Goal: Navigation & Orientation: Find specific page/section

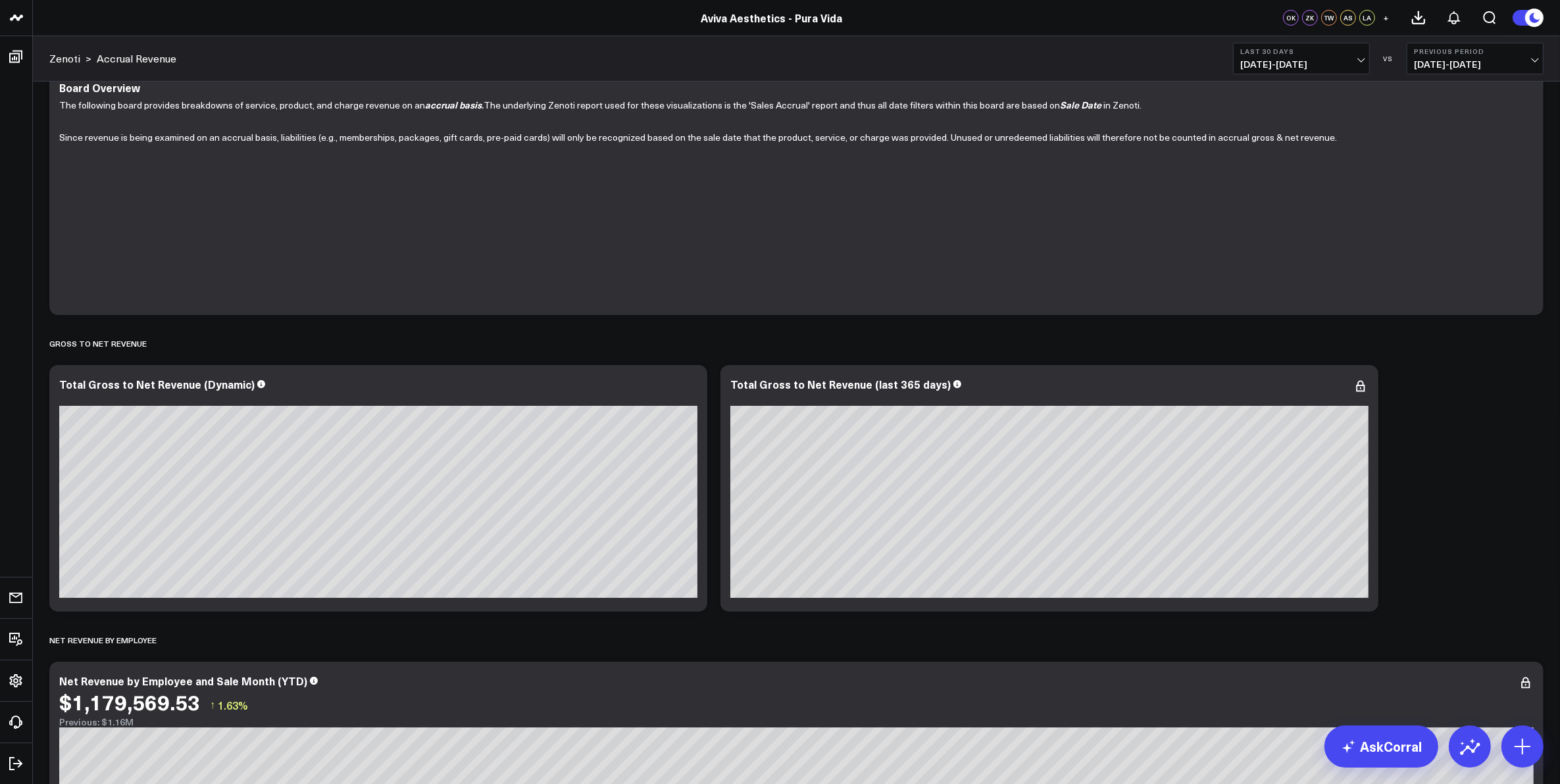
scroll to position [0, 84]
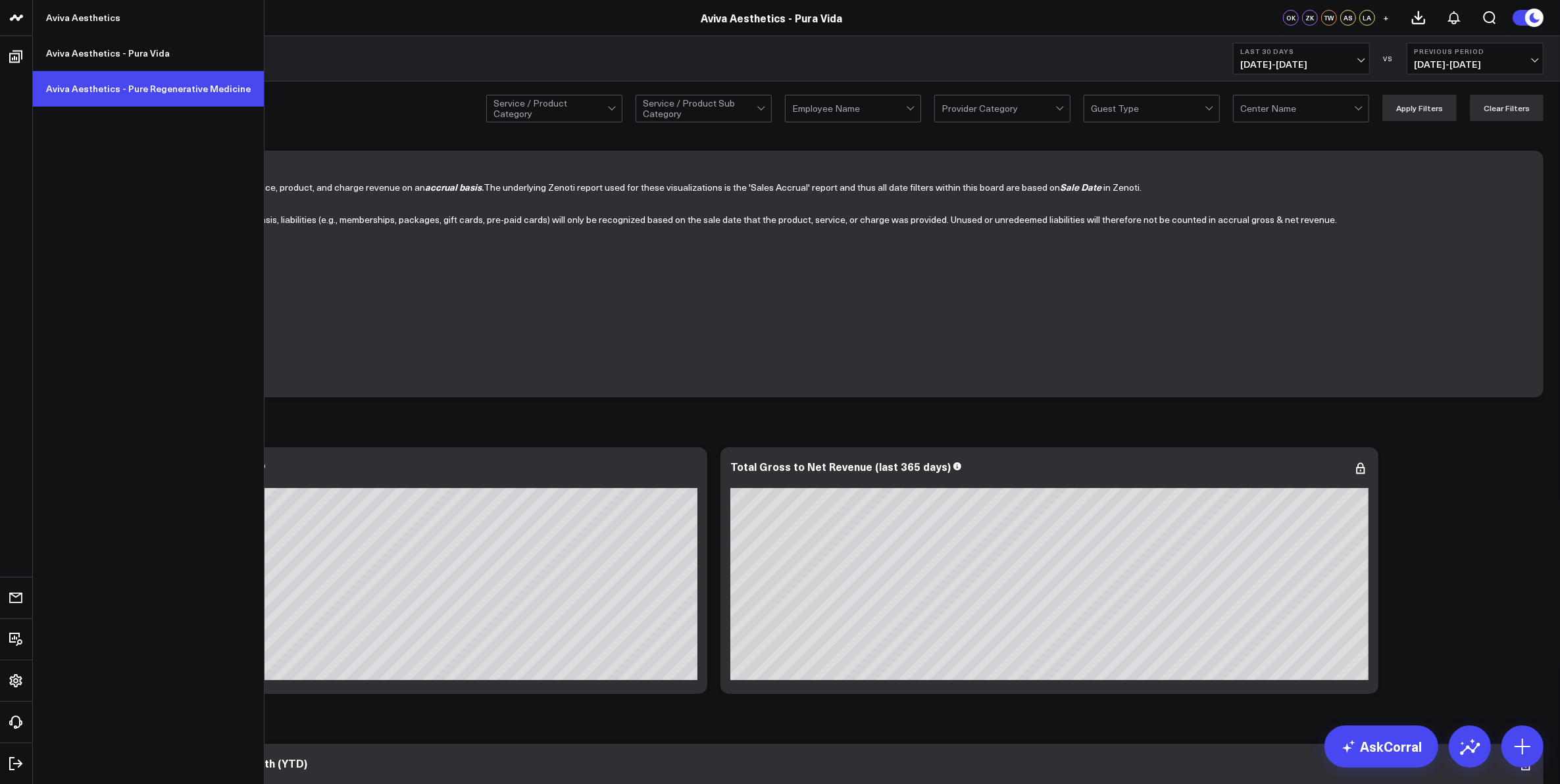
click at [109, 92] on link "Aviva Aesthetics - Pure Regenerative Medicine" at bounding box center [147, 89] width 231 height 35
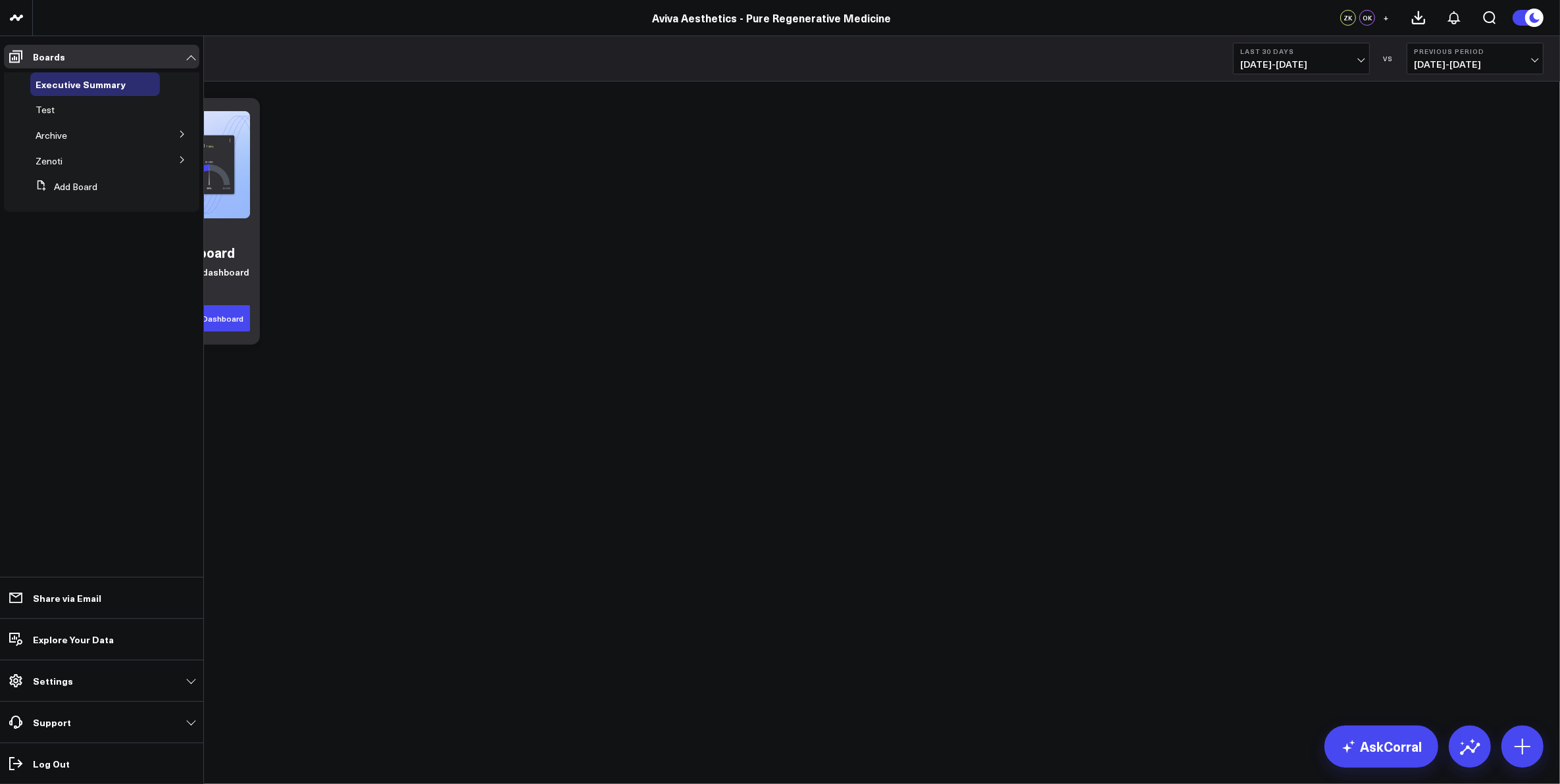
click at [181, 161] on icon at bounding box center [182, 160] width 8 height 8
click at [96, 182] on span "Accrual Revenue" at bounding box center [78, 184] width 71 height 12
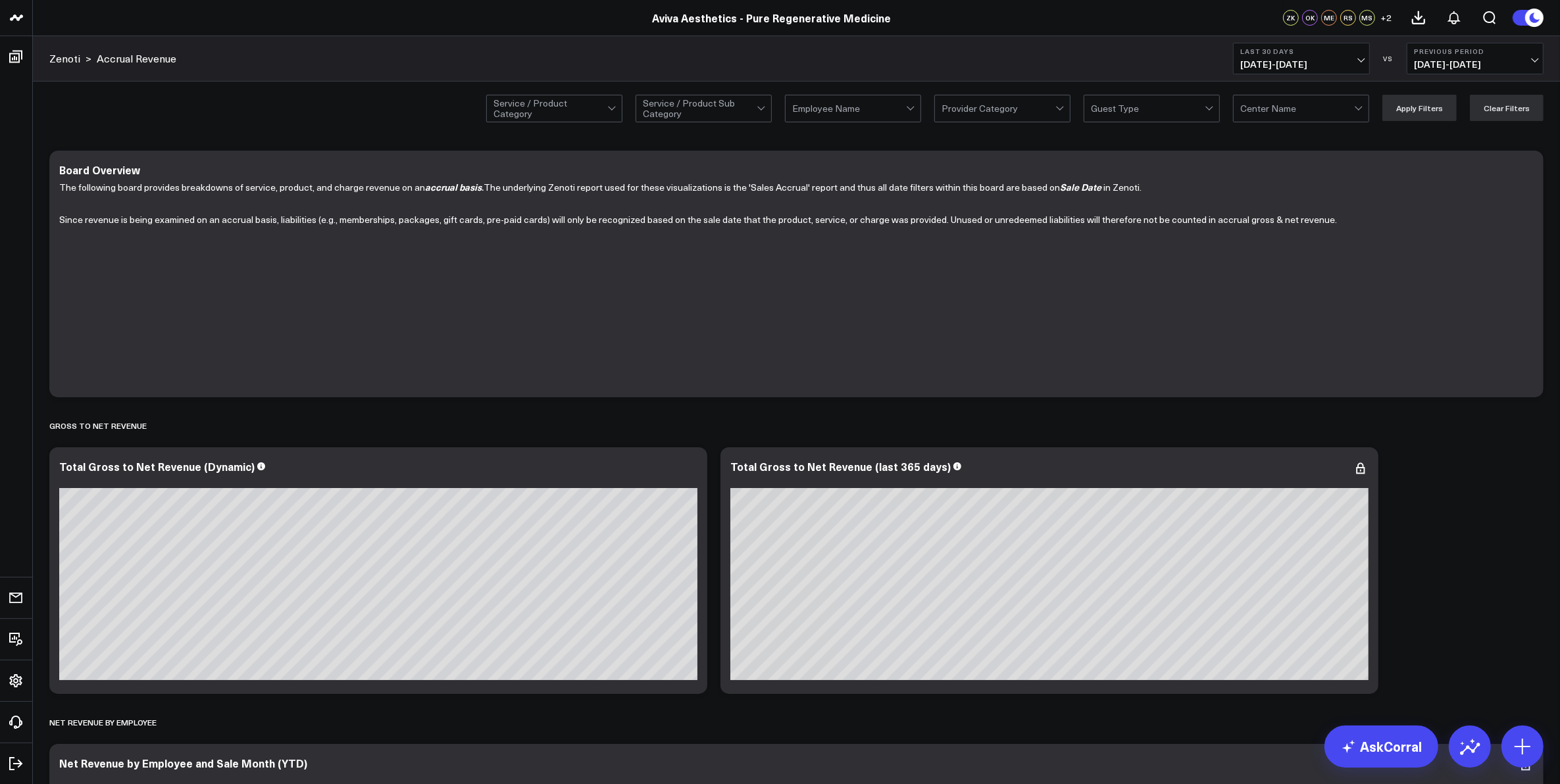
click at [1360, 62] on span "08/17/25 - 09/15/25" at bounding box center [1300, 64] width 122 height 11
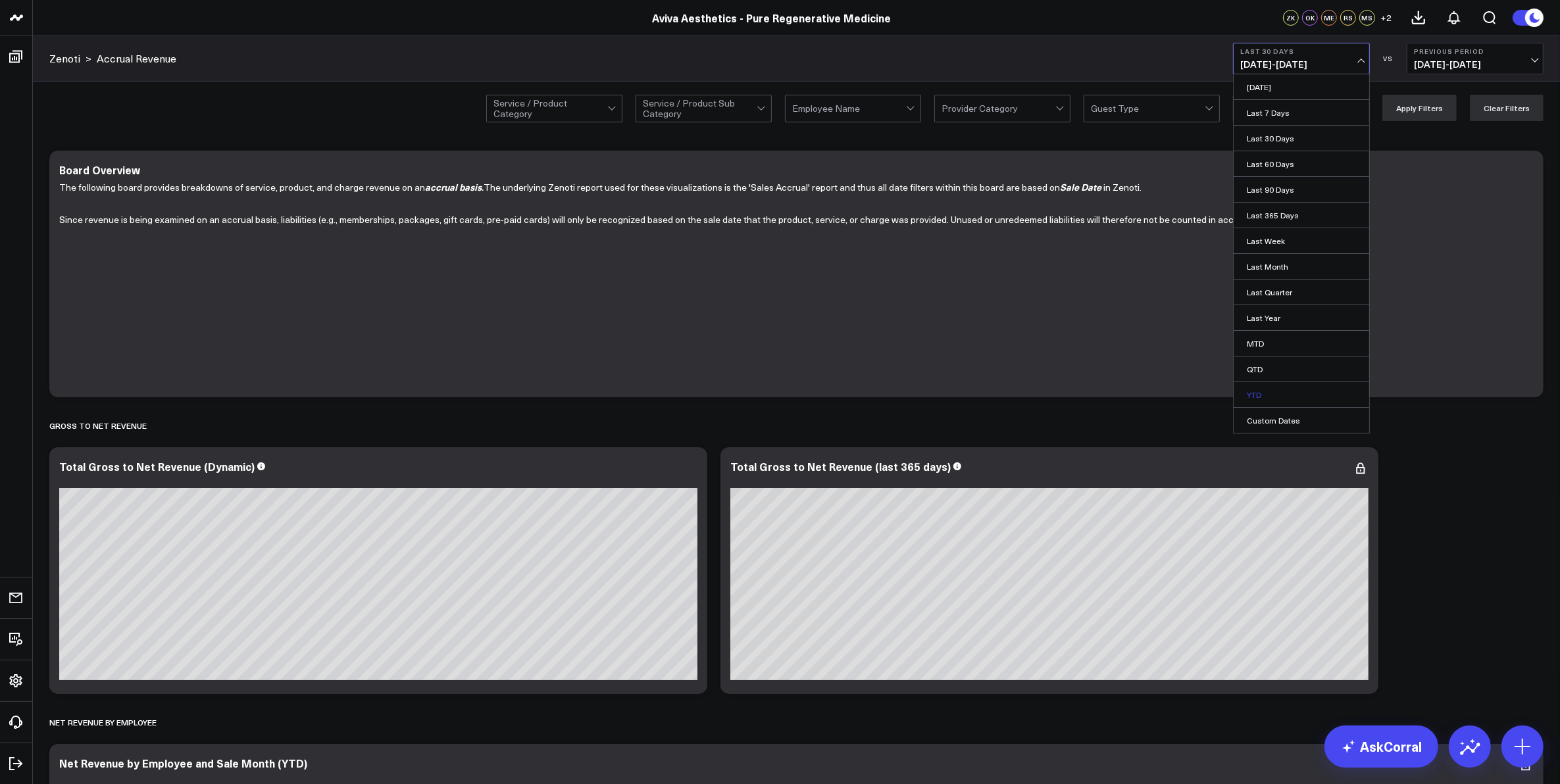
click at [1270, 390] on link "YTD" at bounding box center [1301, 395] width 135 height 25
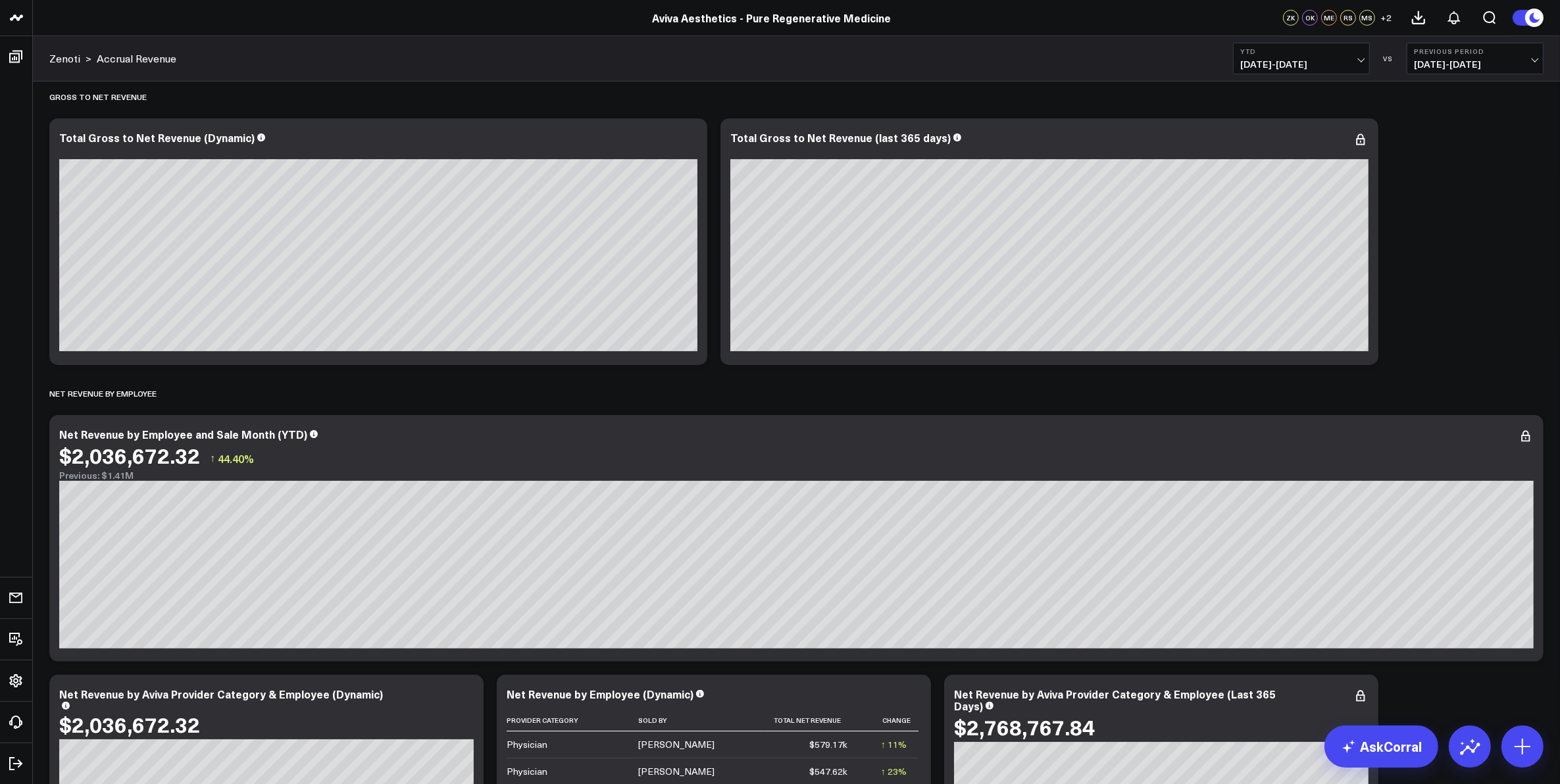
scroll to position [246, 0]
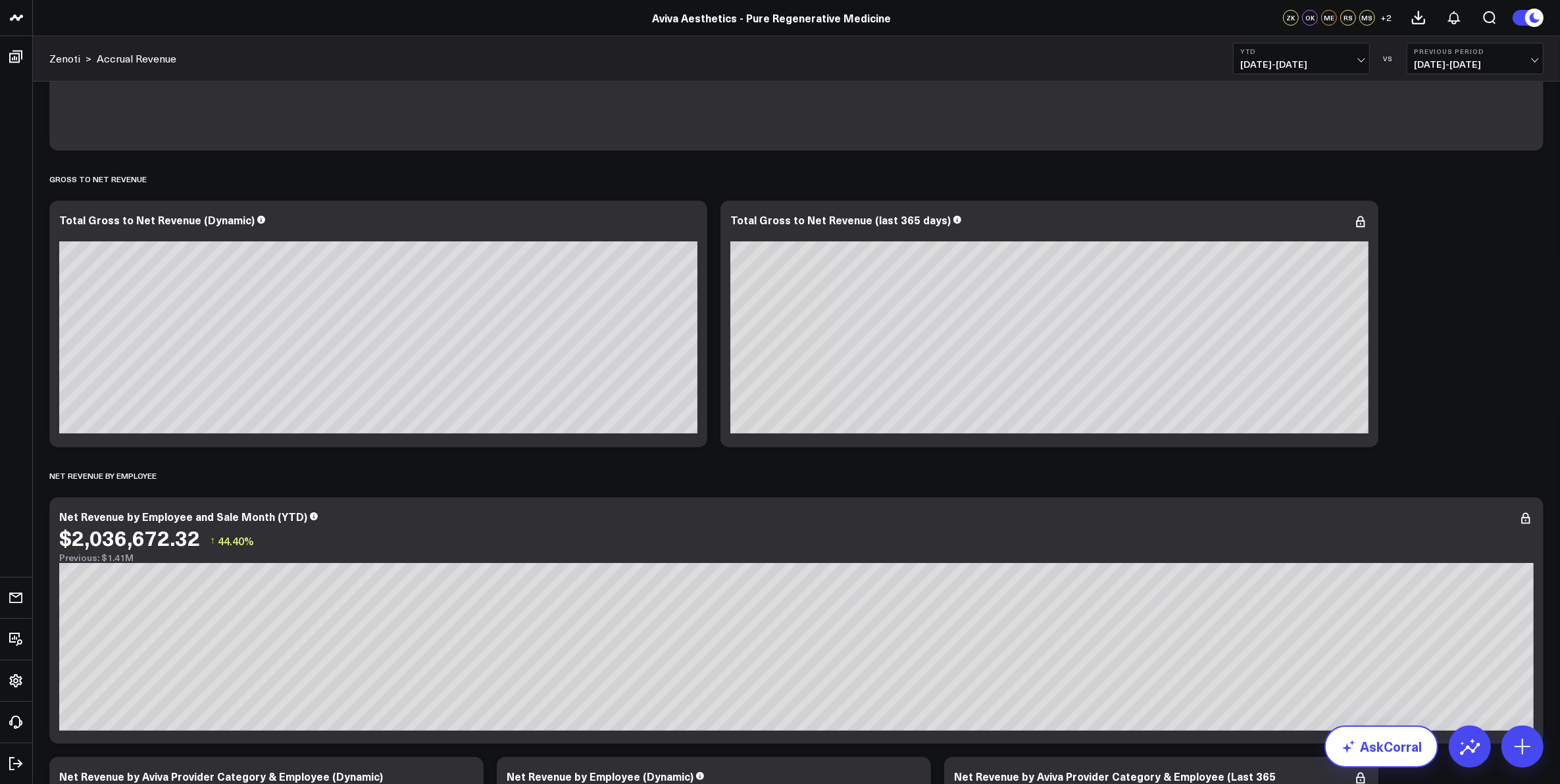
click at [1388, 750] on link "AskCorral" at bounding box center [1381, 746] width 114 height 42
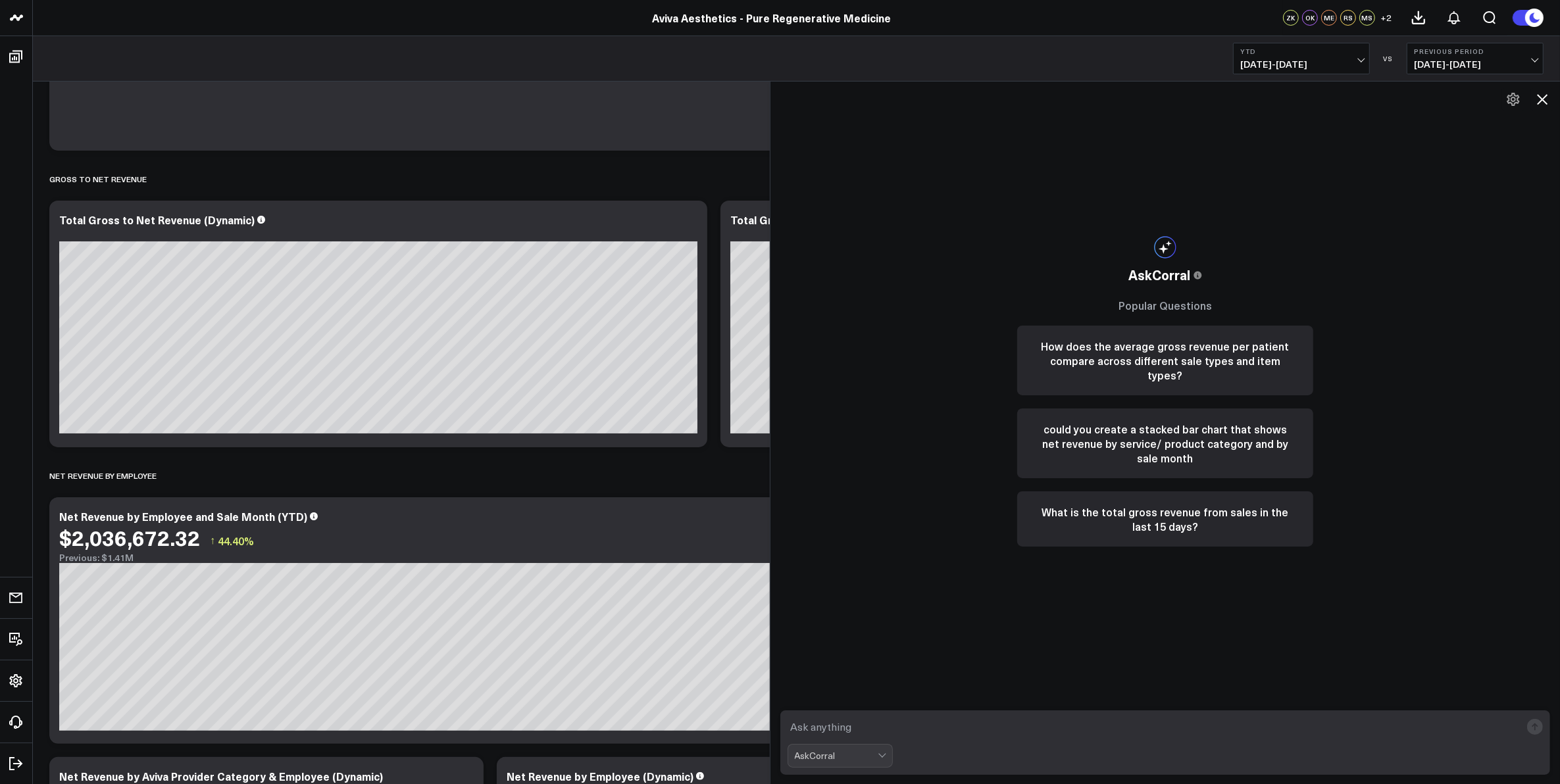
click at [884, 758] on div at bounding box center [883, 755] width 11 height 22
click at [941, 723] on textarea at bounding box center [1154, 726] width 733 height 24
click at [1541, 101] on icon at bounding box center [1542, 99] width 11 height 11
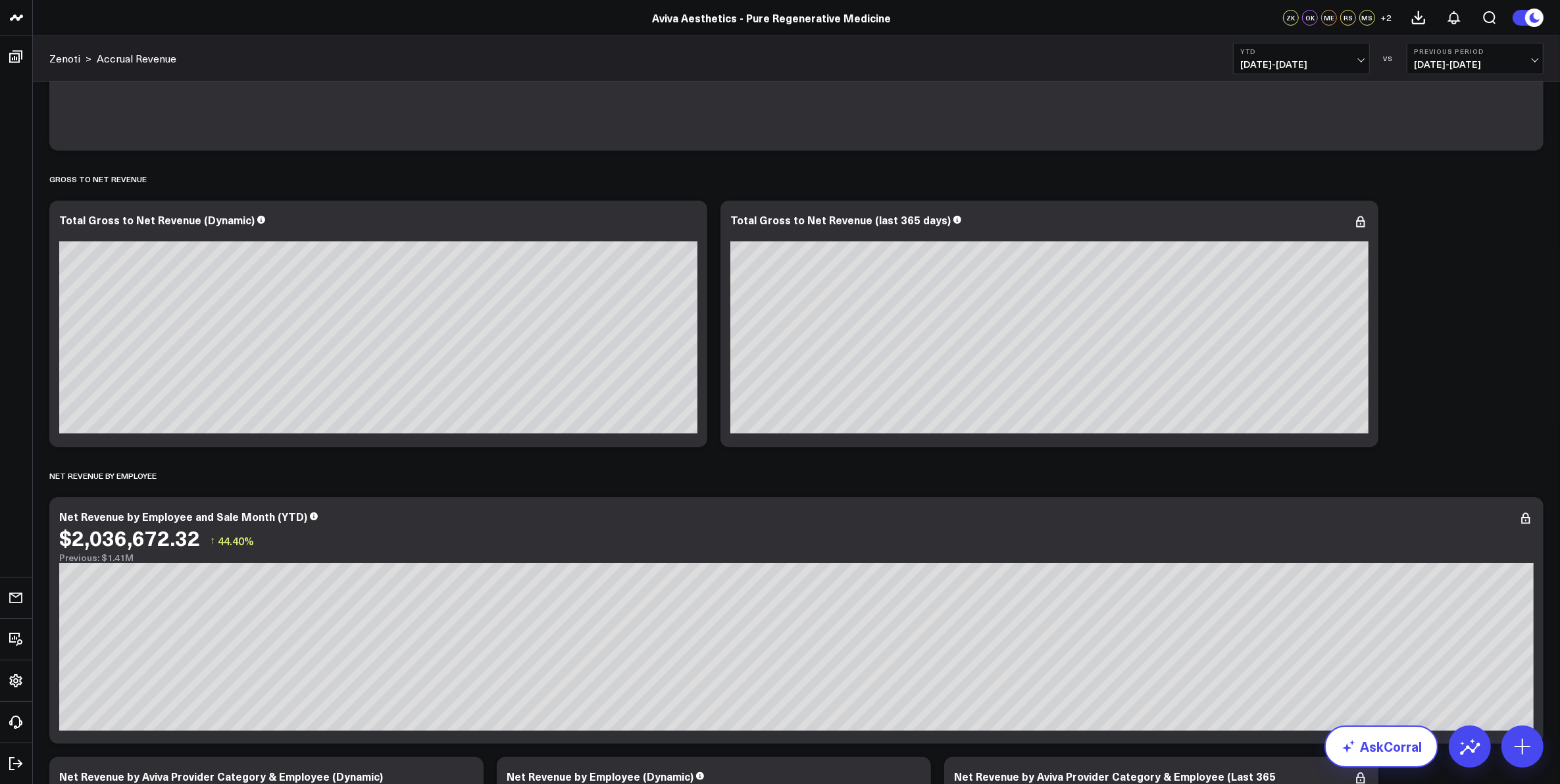
click at [1378, 757] on link "AskCorral" at bounding box center [1381, 746] width 114 height 42
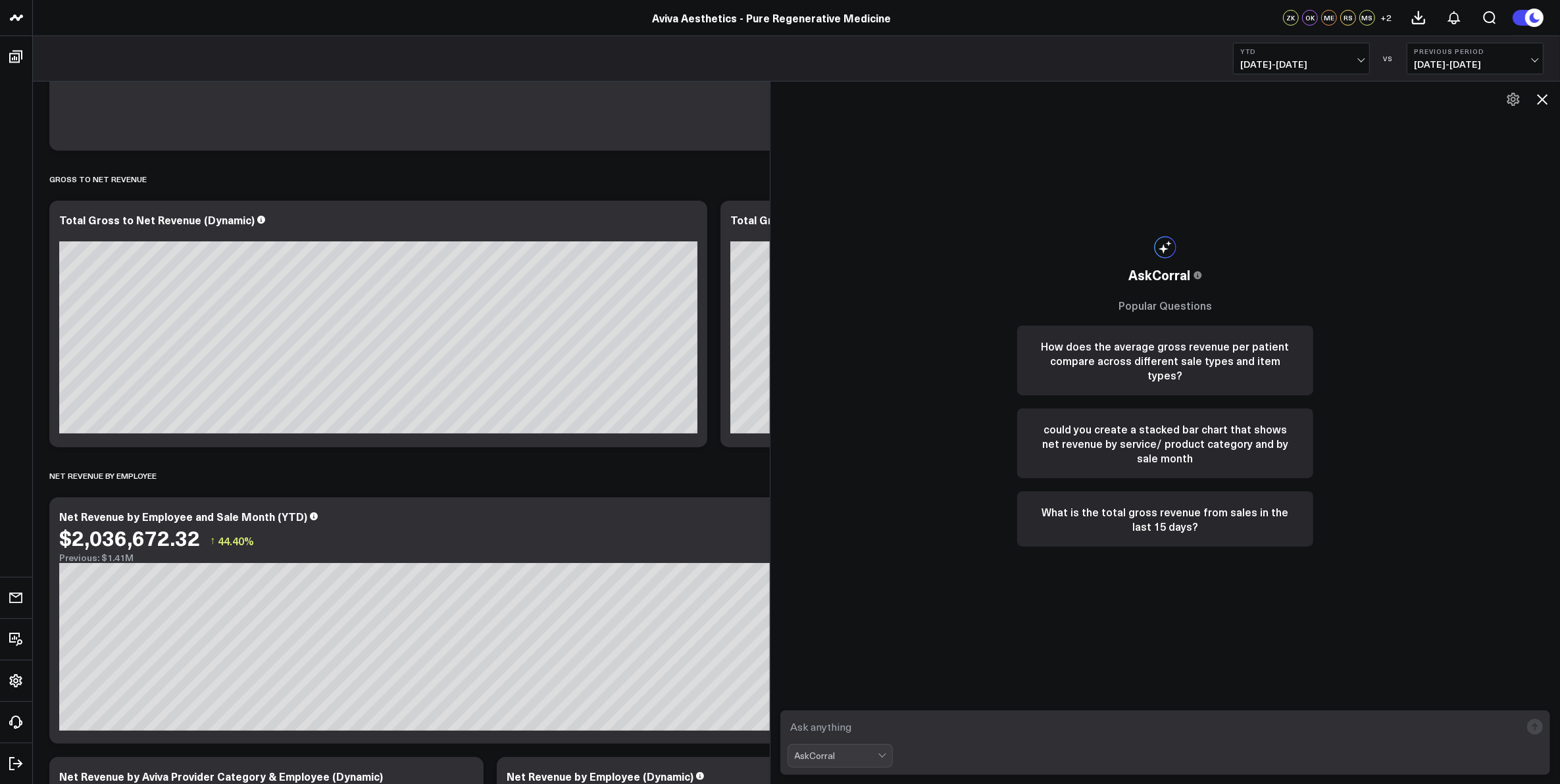
click at [1544, 93] on icon at bounding box center [1542, 99] width 16 height 16
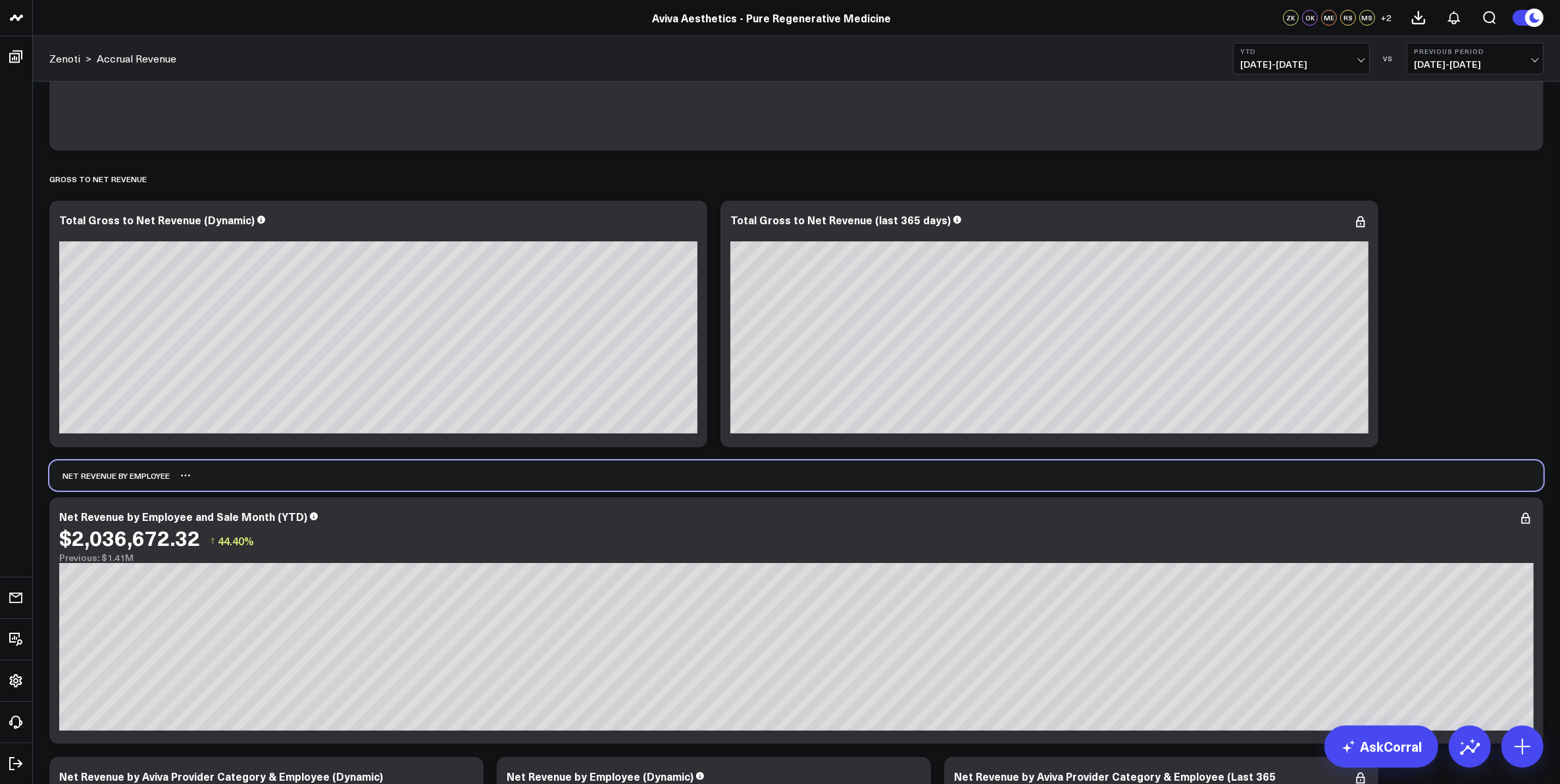
click at [712, 479] on div "Net Revenue by Employee" at bounding box center [796, 475] width 1494 height 30
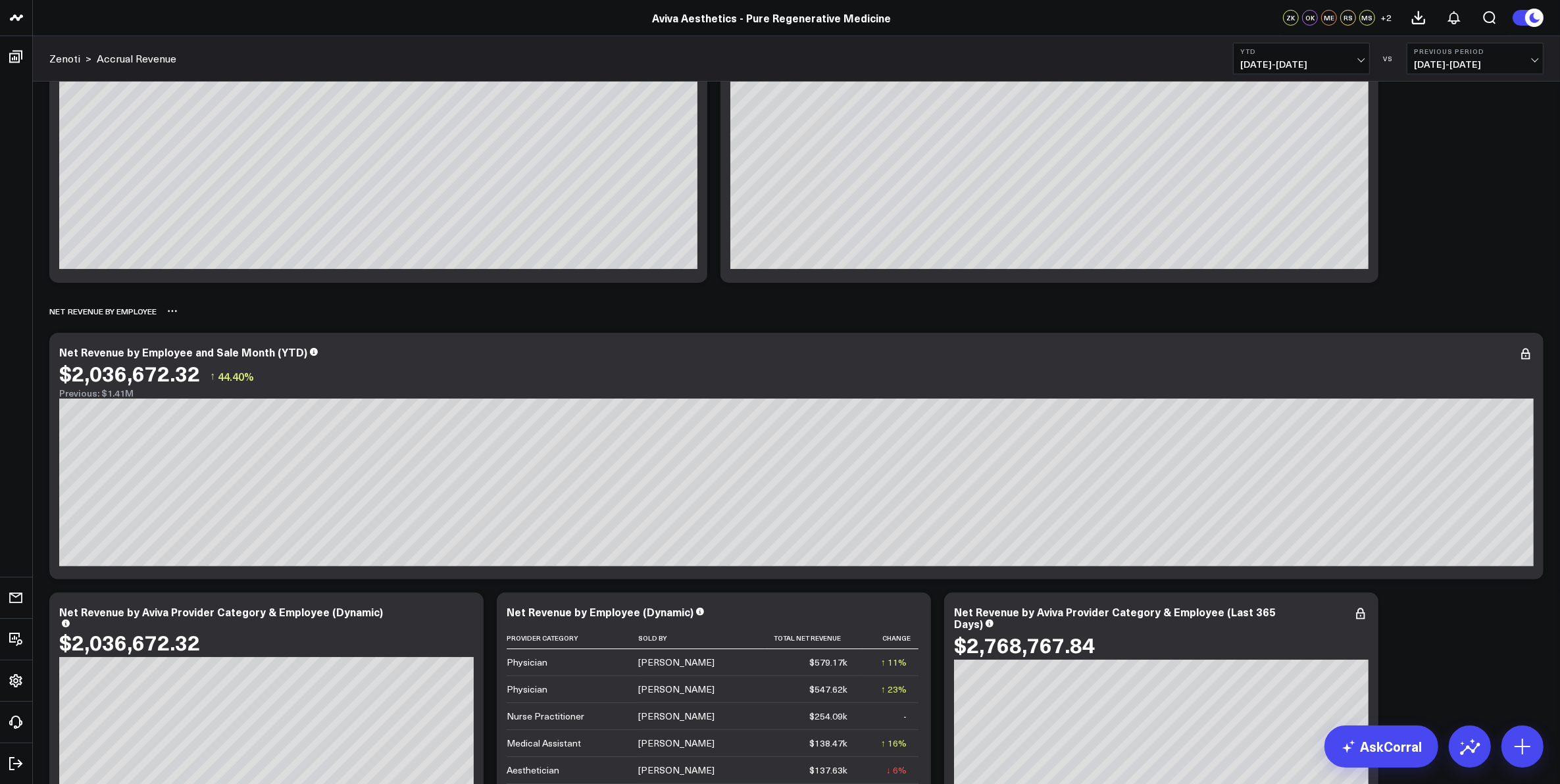
scroll to position [329, 0]
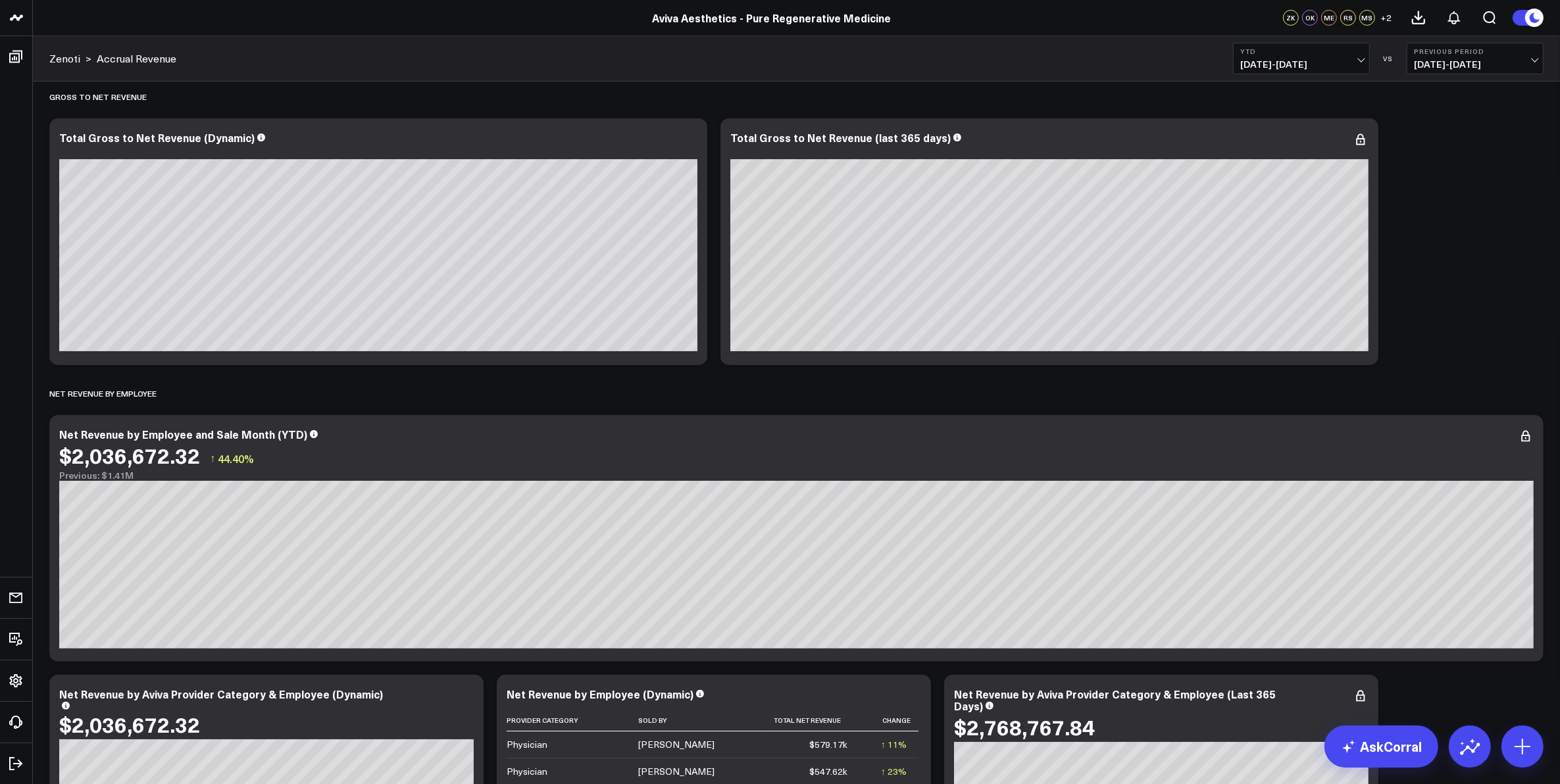
click at [1528, 64] on span "04/18/24 - 12/31/24" at bounding box center [1474, 64] width 122 height 11
click at [1480, 143] on link "YoY" at bounding box center [1475, 138] width 135 height 25
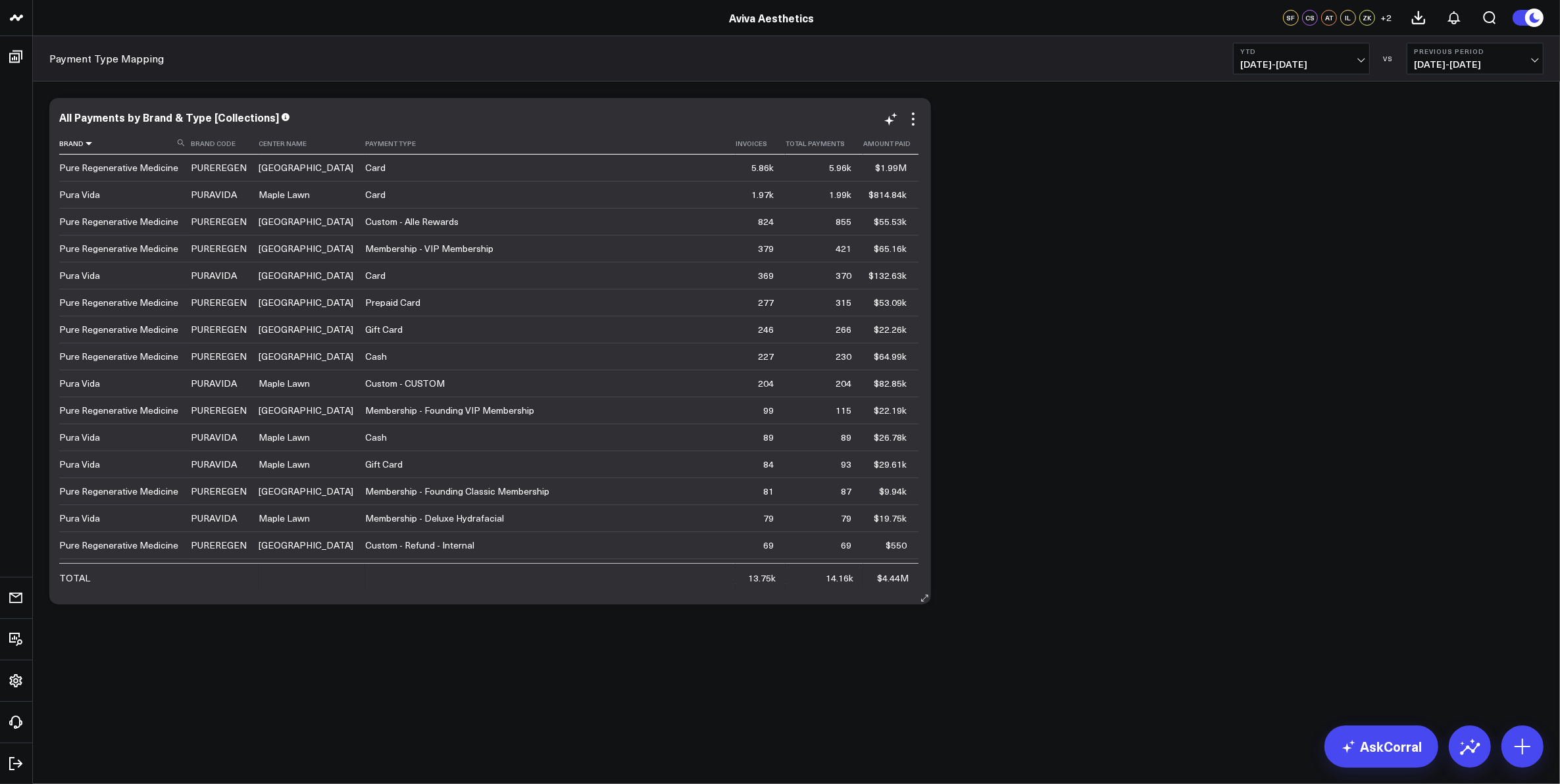
click at [86, 145] on icon at bounding box center [89, 143] width 11 height 8
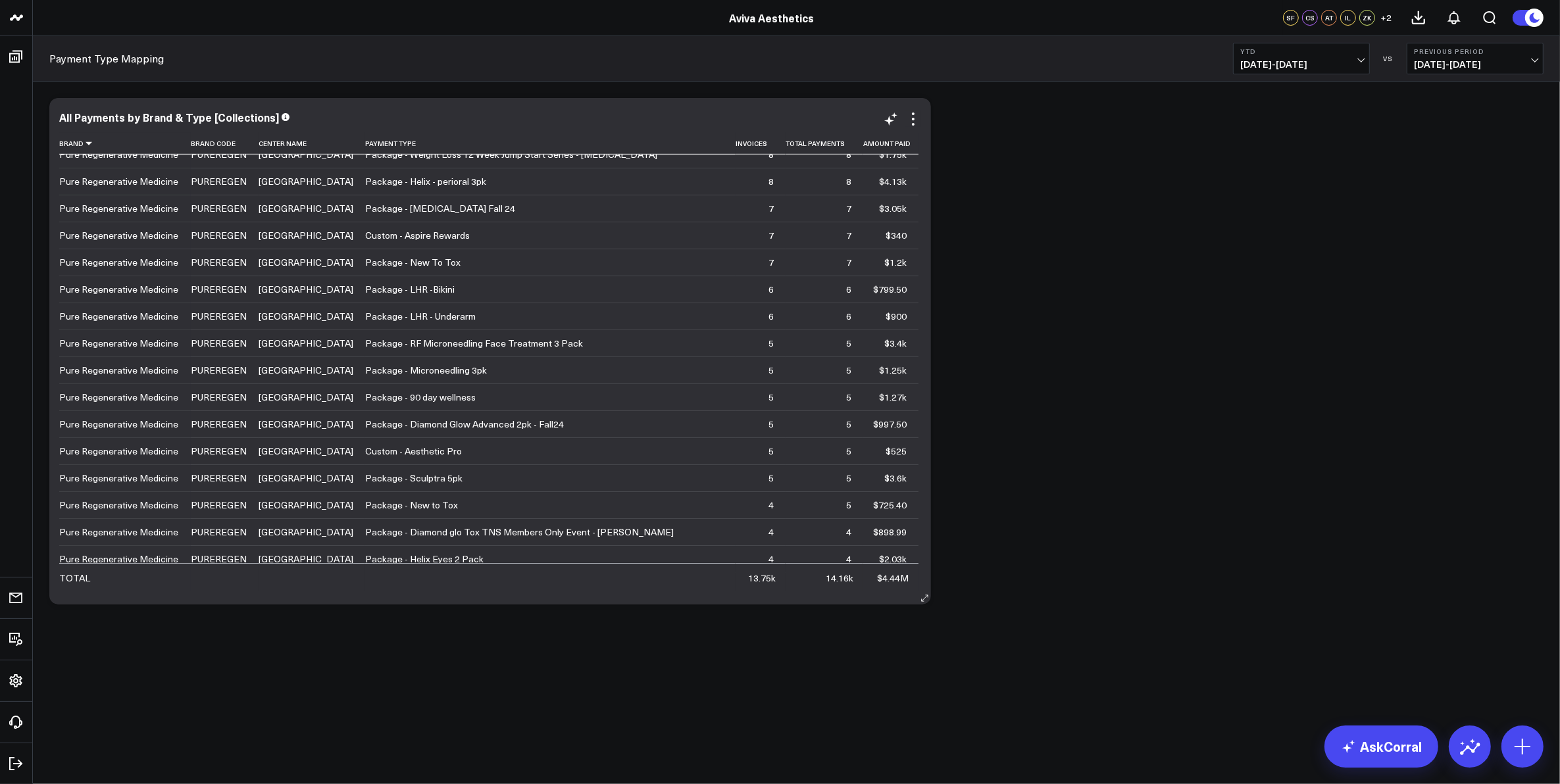
scroll to position [987, 0]
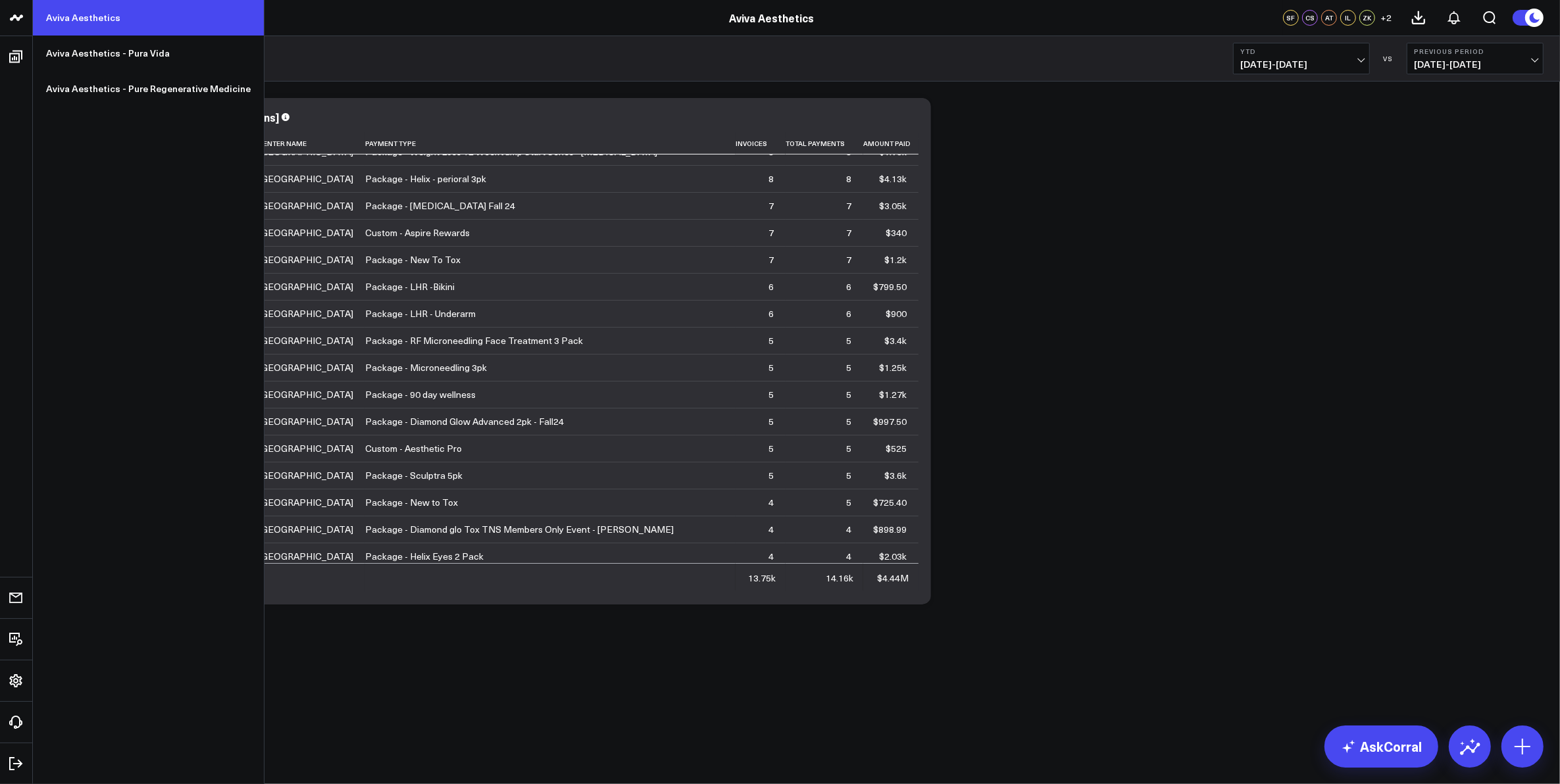
click at [76, 20] on link "Aviva Aesthetics" at bounding box center [147, 18] width 231 height 35
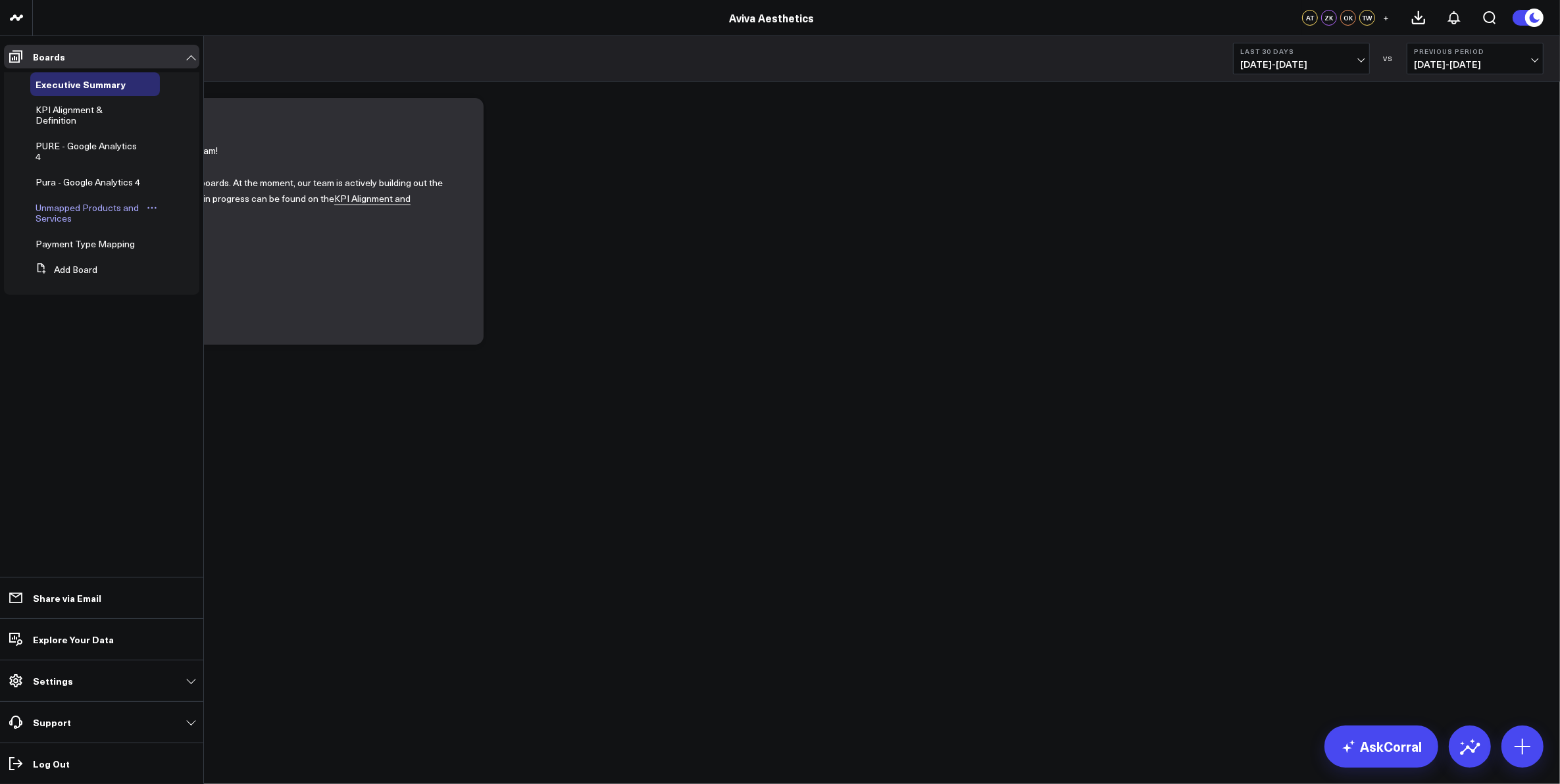
click at [87, 205] on span "Unmapped Products and Services" at bounding box center [87, 212] width 104 height 23
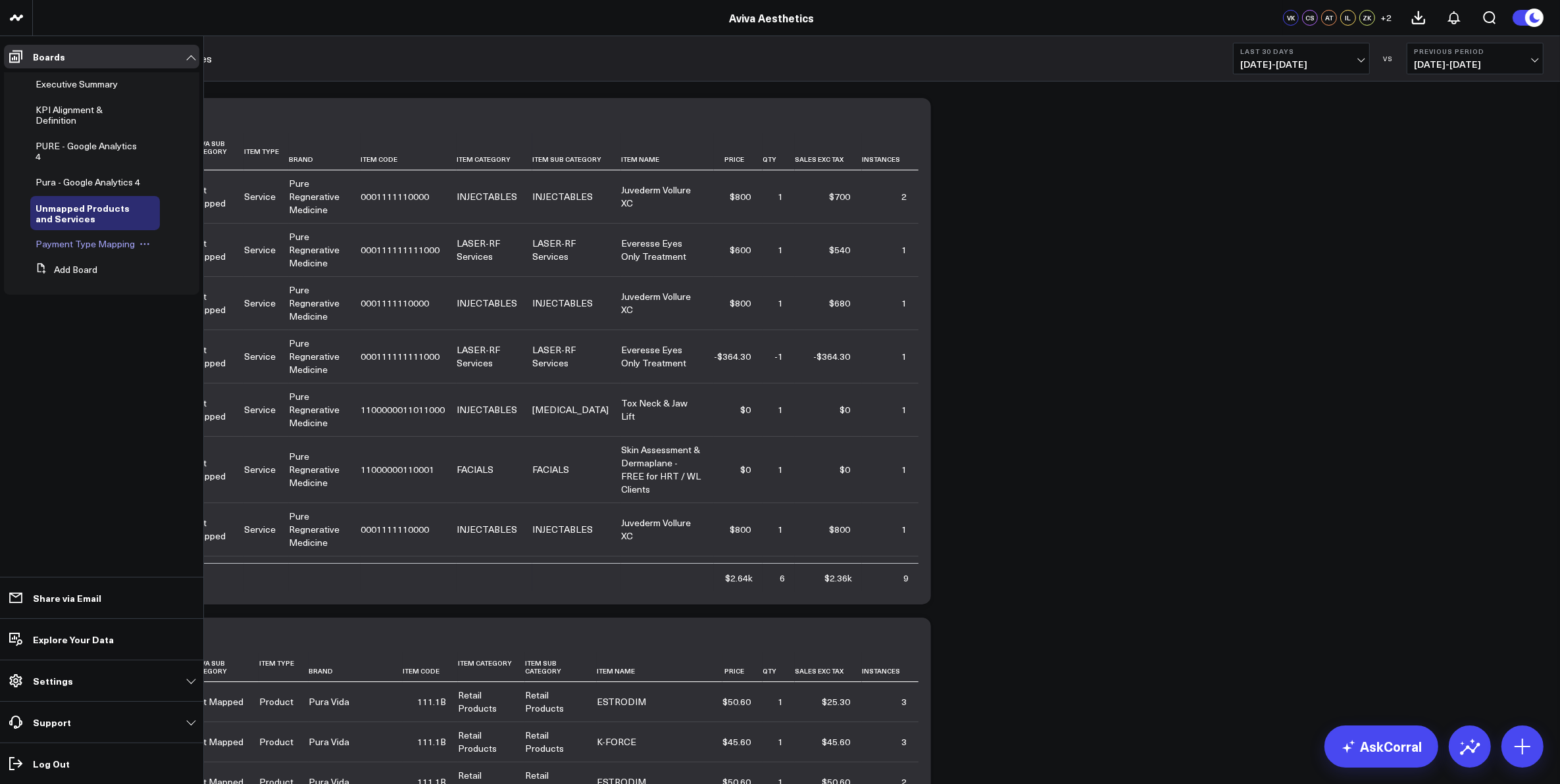
click at [112, 238] on span "Payment Type Mapping" at bounding box center [84, 244] width 99 height 12
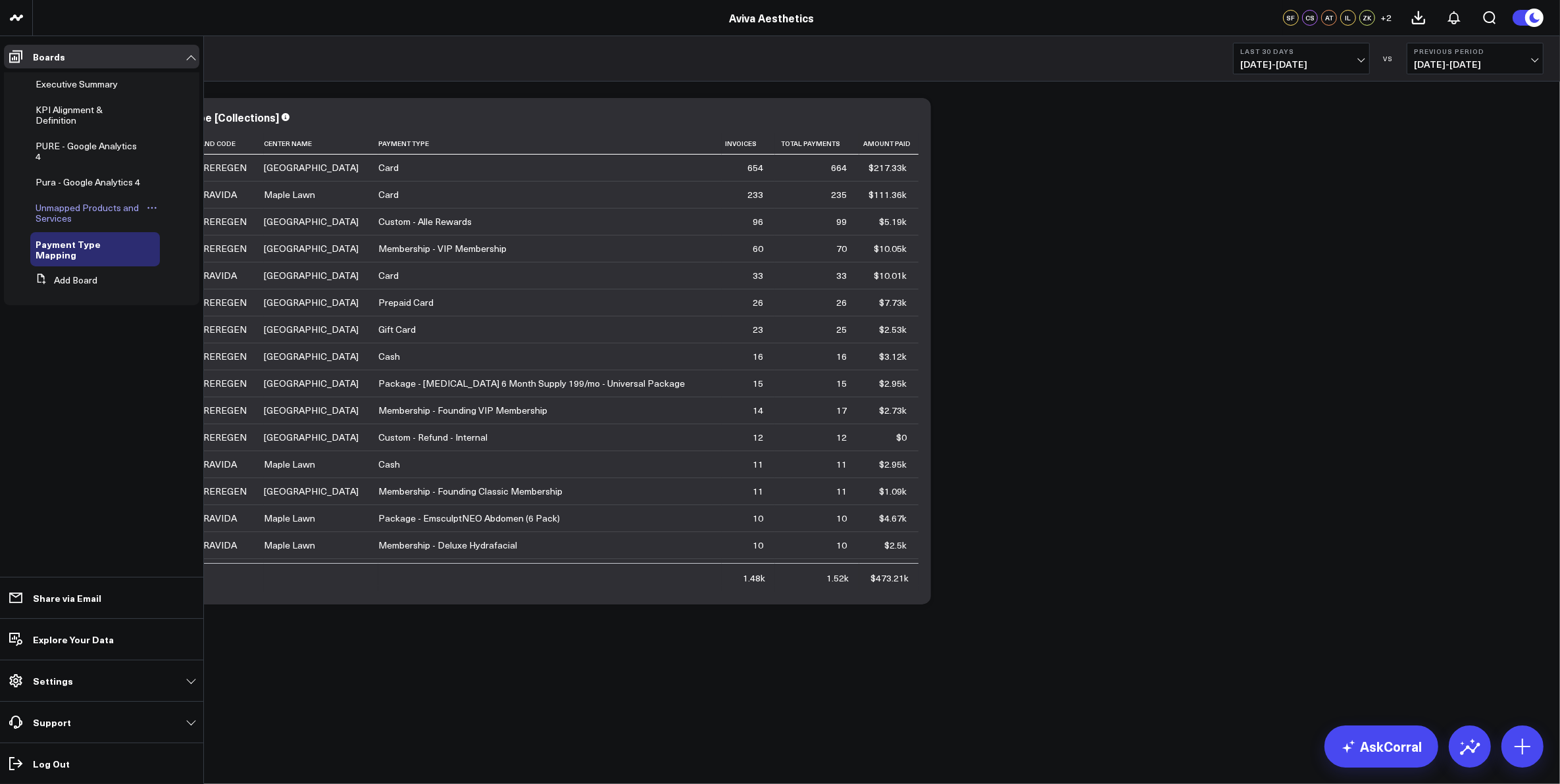
click at [86, 215] on link "Unmapped Products and Services" at bounding box center [89, 213] width 109 height 21
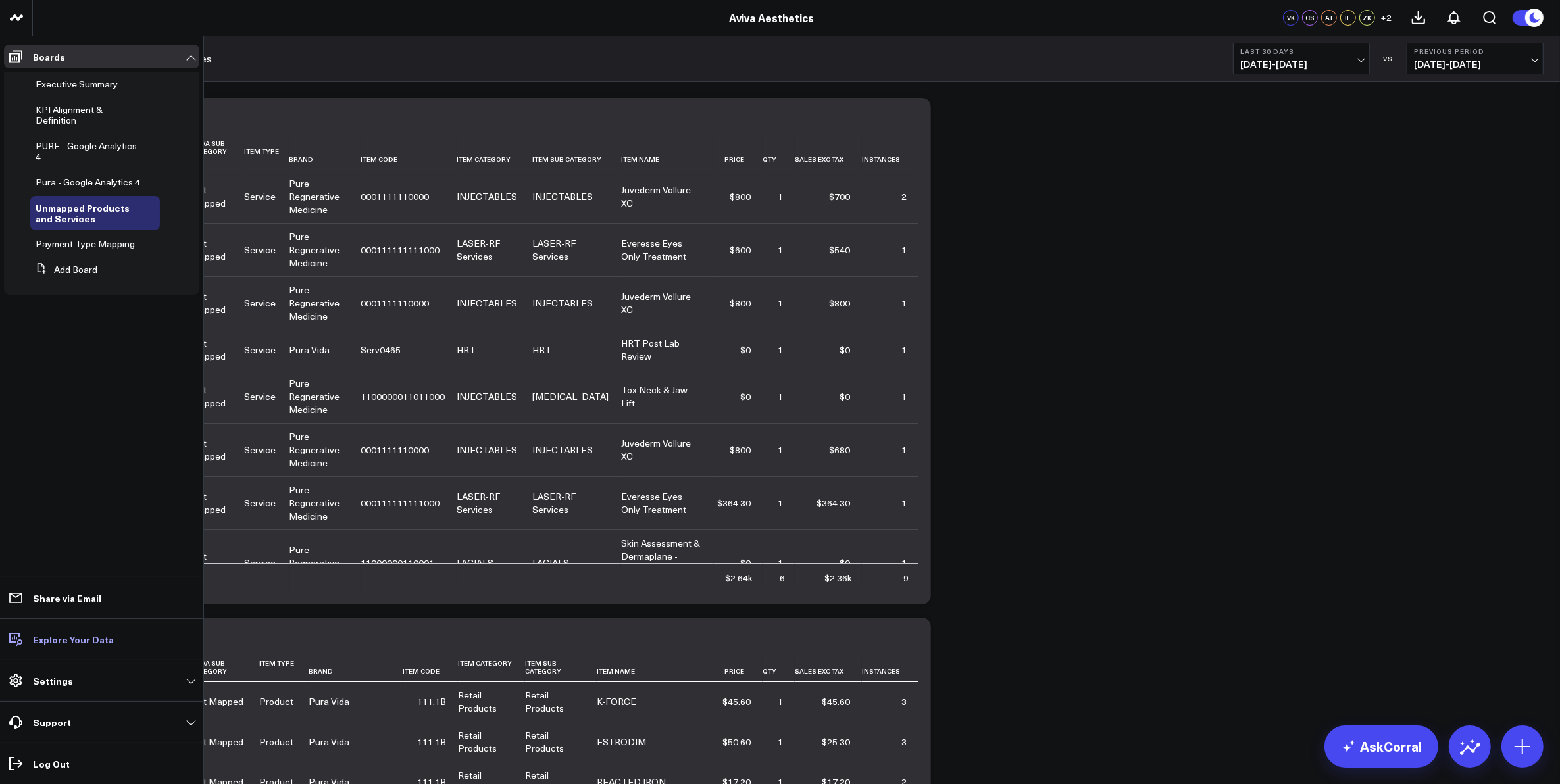
click at [82, 638] on p "Explore Your Data" at bounding box center [73, 639] width 81 height 11
